Goal: Information Seeking & Learning: Learn about a topic

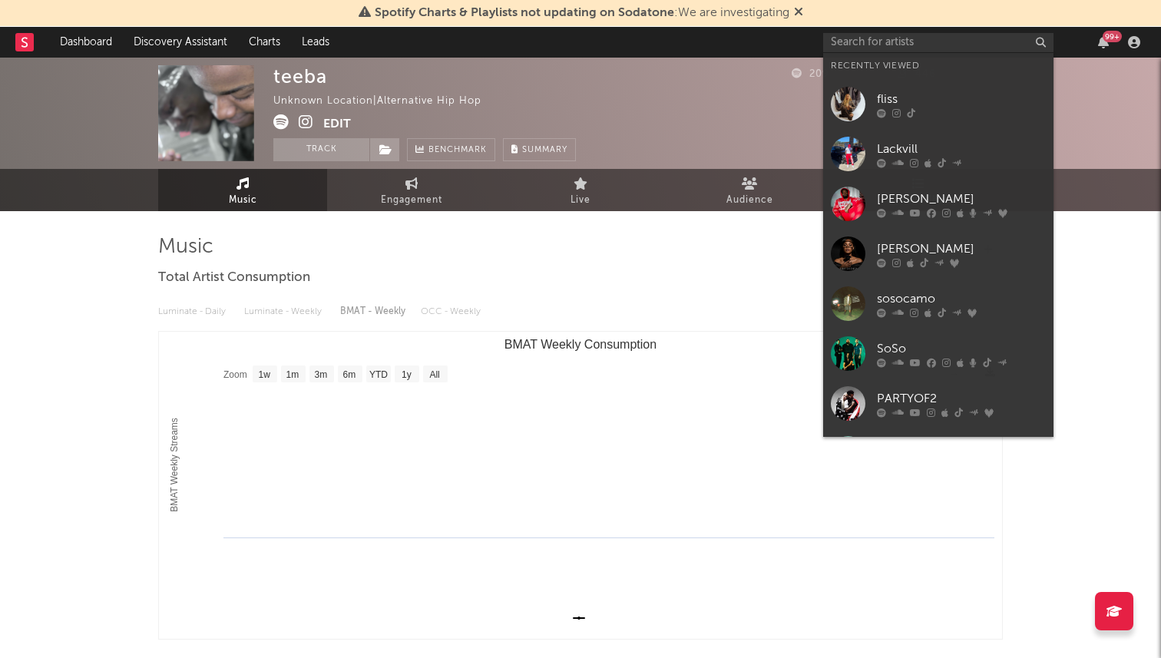
select select "1w"
click at [902, 42] on input "text" at bounding box center [938, 42] width 230 height 19
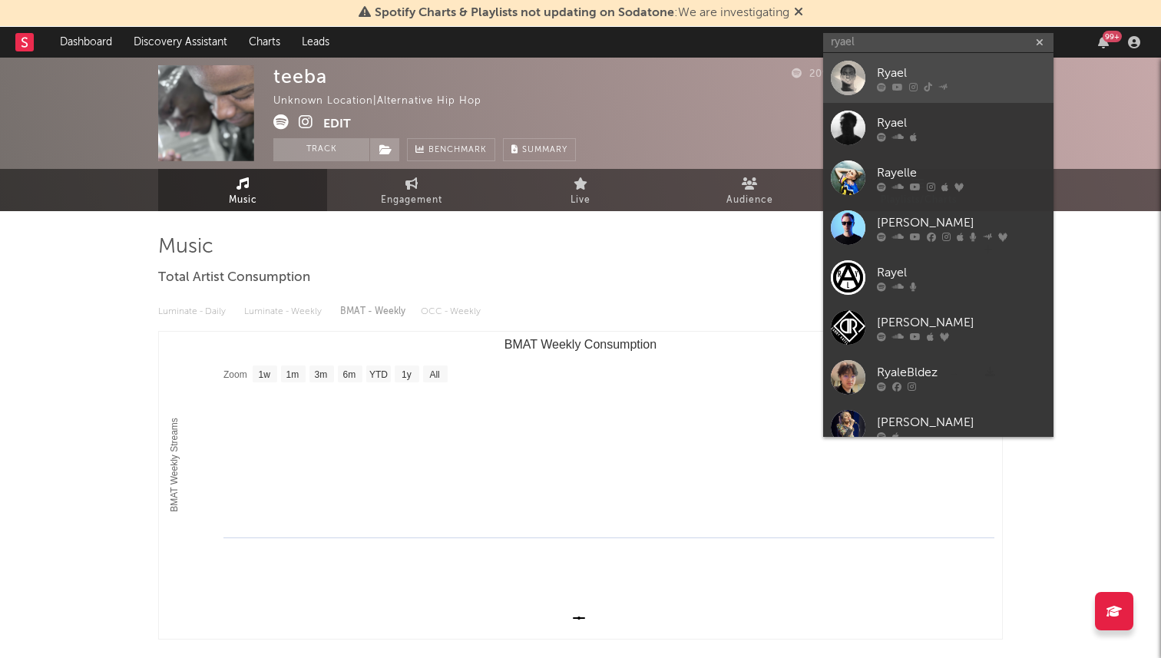
type input "ryael"
click at [919, 78] on div "Ryael" at bounding box center [961, 73] width 169 height 18
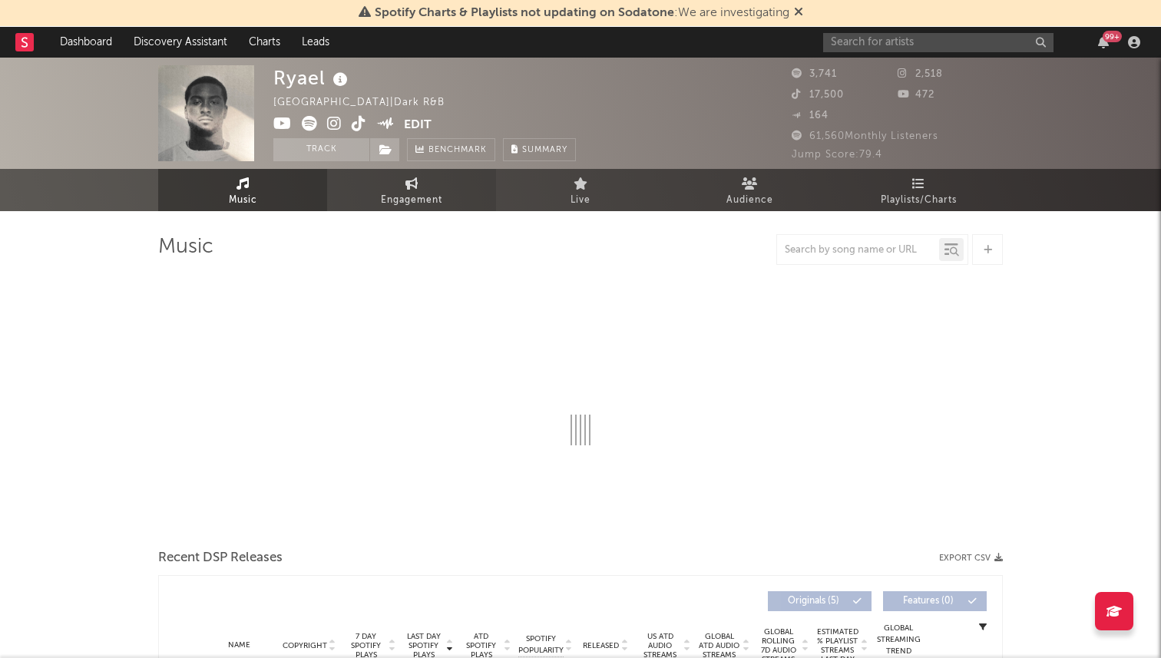
select select "1w"
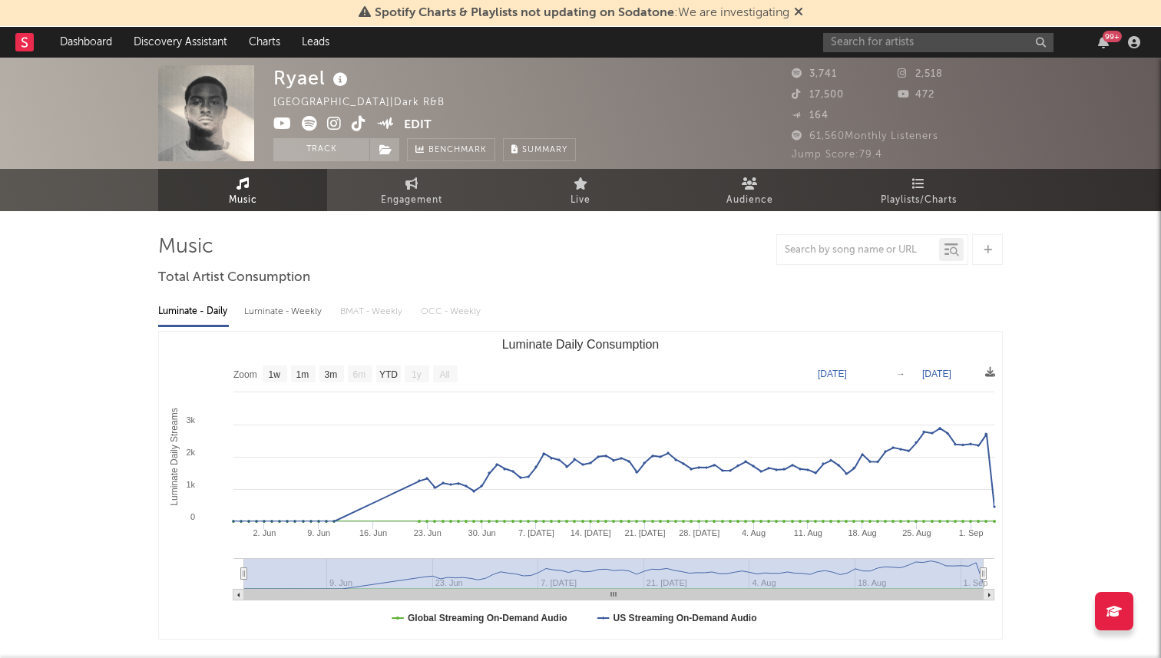
click at [358, 118] on icon at bounding box center [359, 123] width 15 height 15
